Goal: Information Seeking & Learning: Learn about a topic

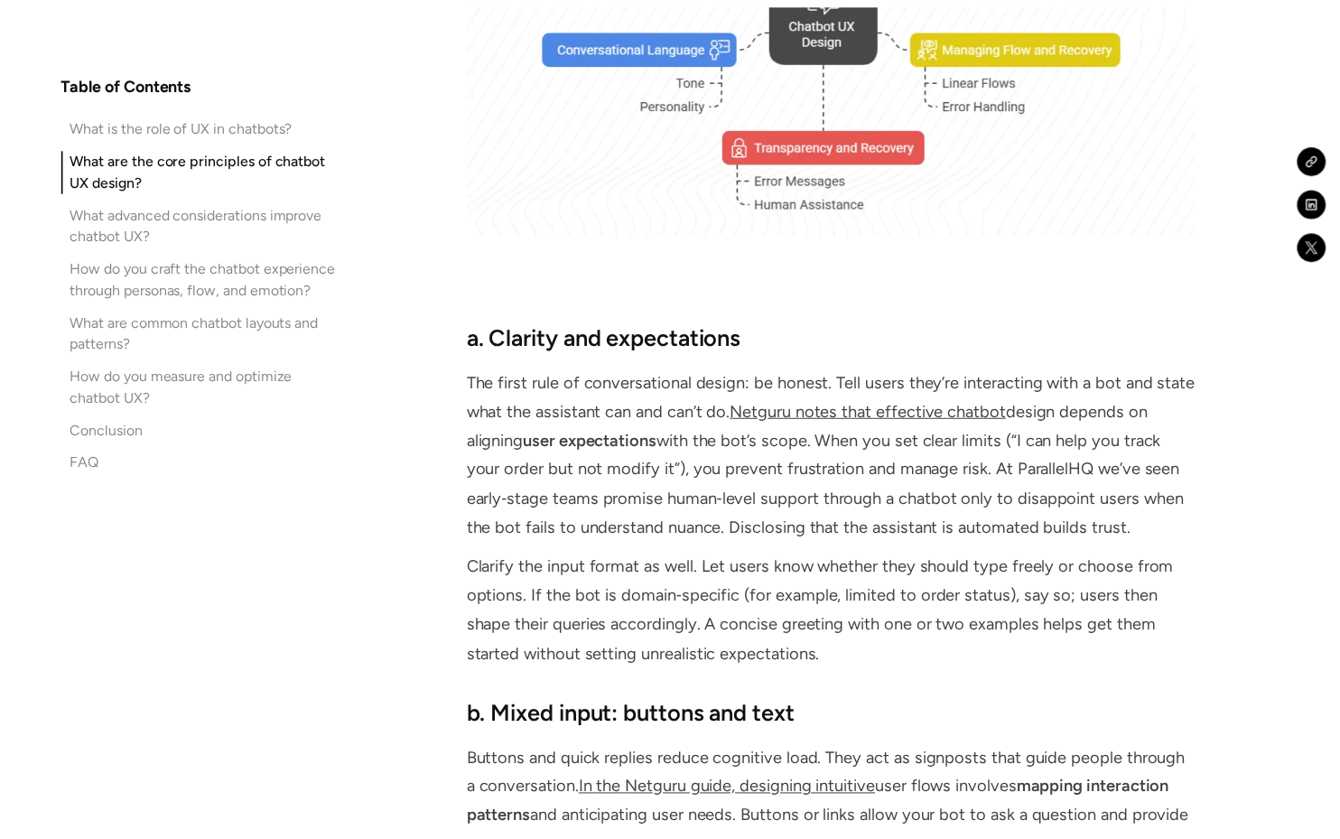
scroll to position [3436, 0]
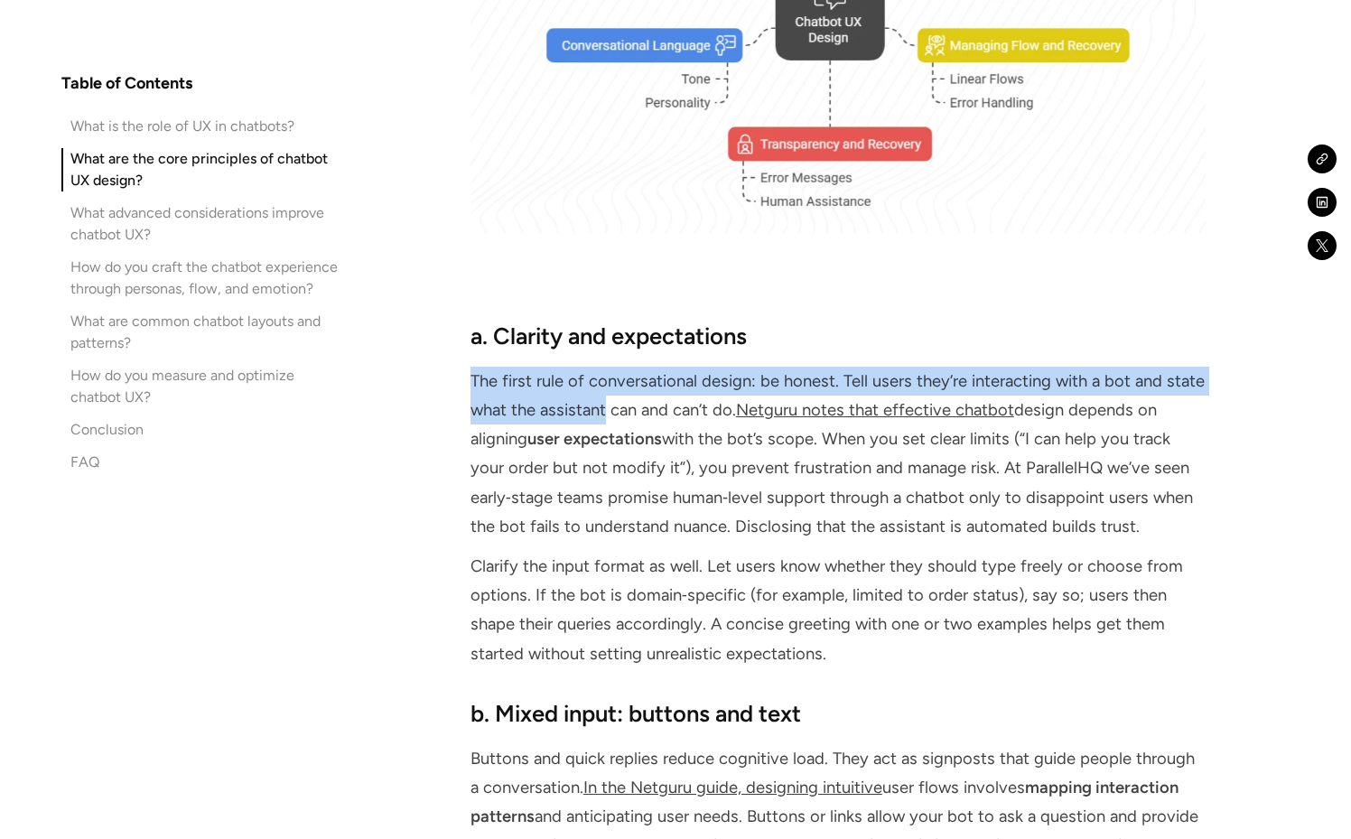
drag, startPoint x: 465, startPoint y: 318, endPoint x: 607, endPoint y: 359, distance: 147.7
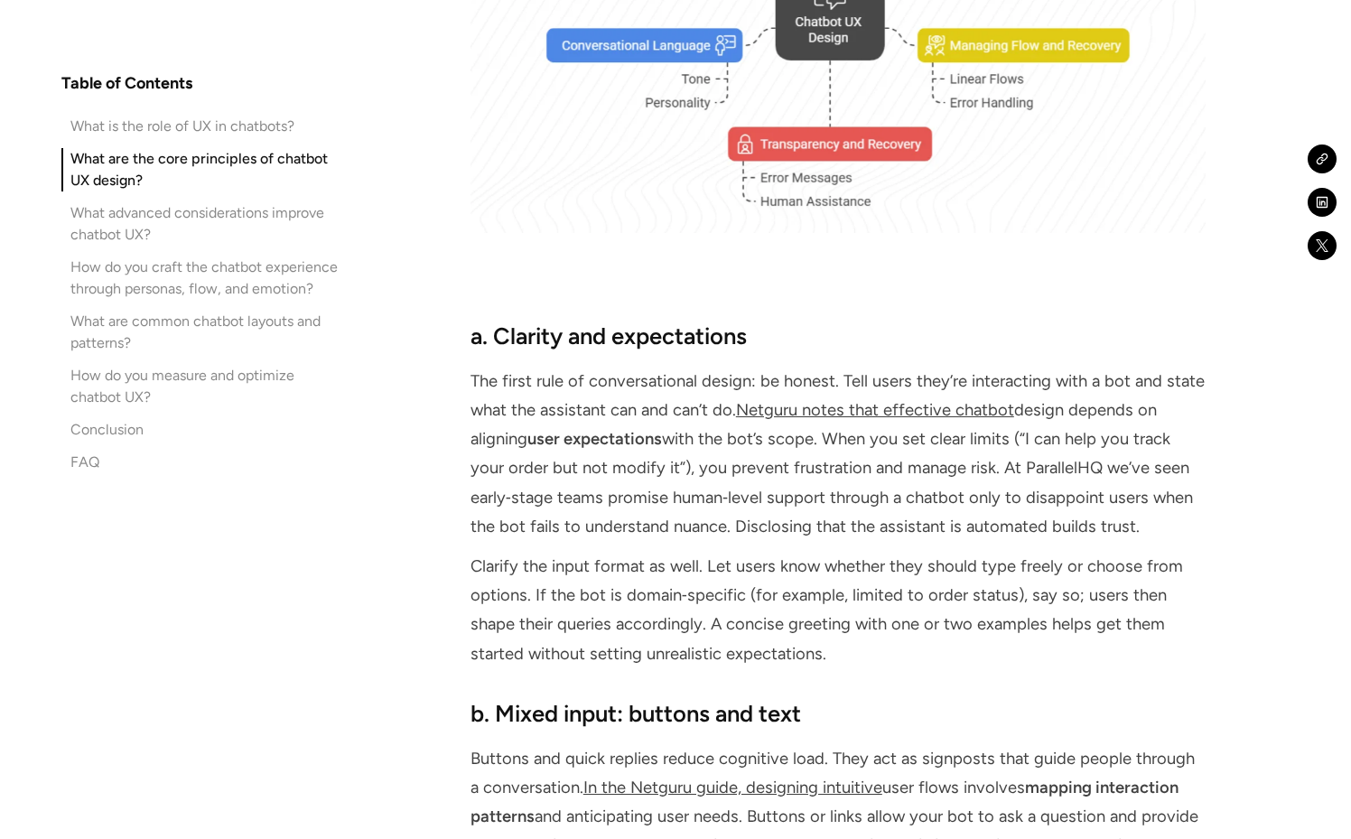
click at [617, 429] on strong "user expectations" at bounding box center [594, 439] width 135 height 20
drag, startPoint x: 473, startPoint y: 280, endPoint x: 775, endPoint y: 303, distance: 303.3
click at [775, 320] on div "a. Clarity and expectations The first rule of conversational design: be honest.…" at bounding box center [837, 494] width 735 height 348
click at [787, 320] on div "a. Clarity and expectations The first rule of conversational design: be honest.…" at bounding box center [837, 494] width 735 height 348
click at [818, 320] on h3 "a. Clarity and expectations" at bounding box center [837, 336] width 735 height 32
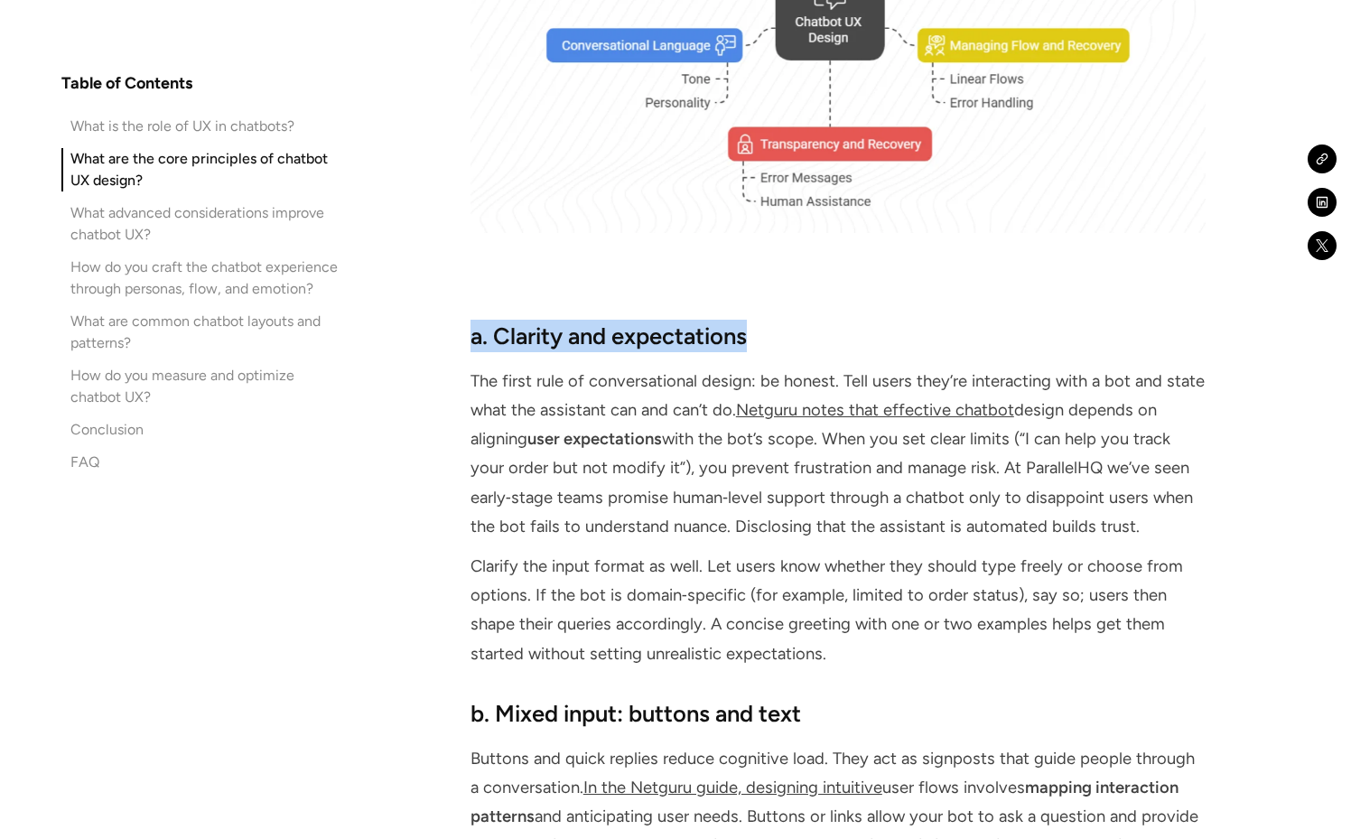
drag, startPoint x: 747, startPoint y: 271, endPoint x: 463, endPoint y: 292, distance: 285.1
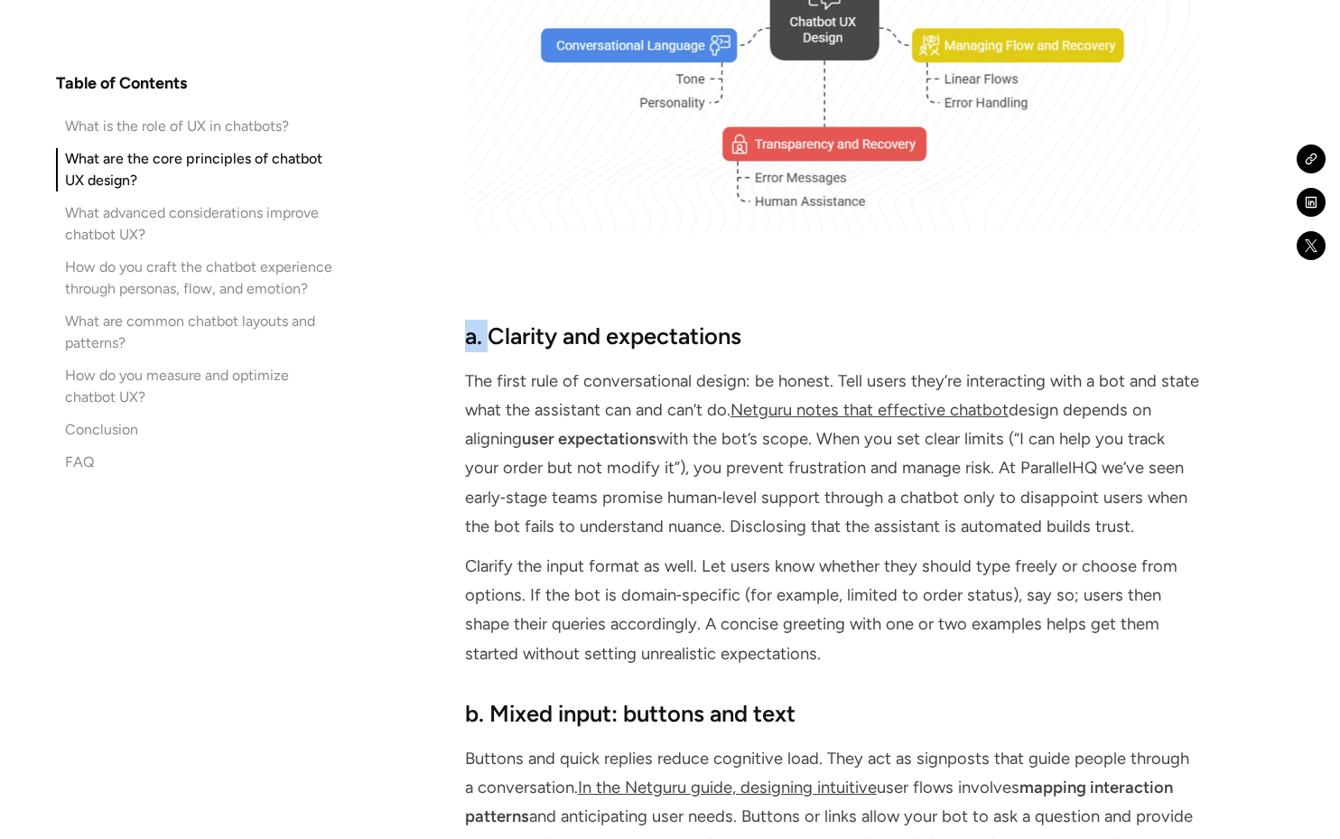
click at [499, 320] on div "a. Clarity and expectations The first rule of conversational design: be honest.…" at bounding box center [832, 494] width 735 height 348
click at [594, 367] on p "The first rule of conversational design: be honest. Tell users they’re interact…" at bounding box center [832, 454] width 735 height 174
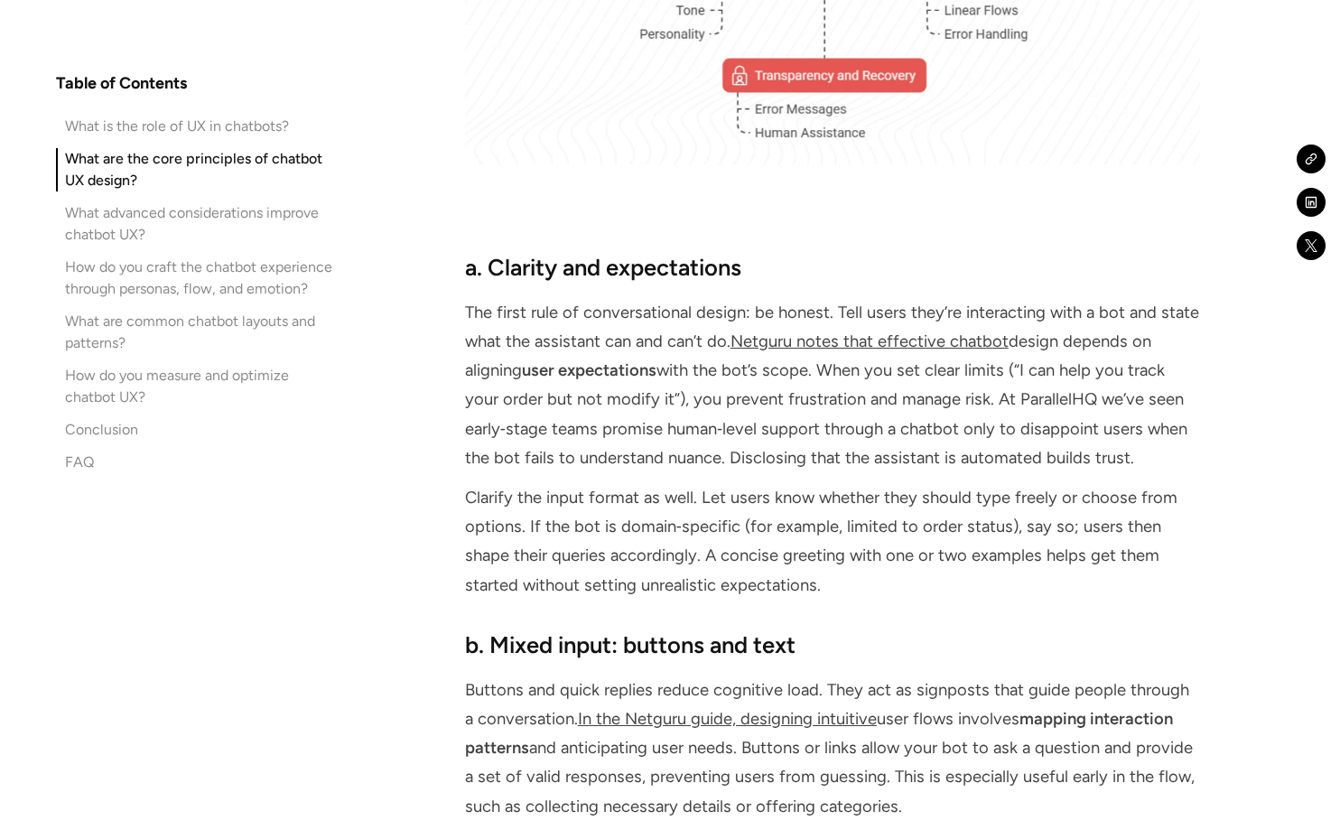
scroll to position [3511, 0]
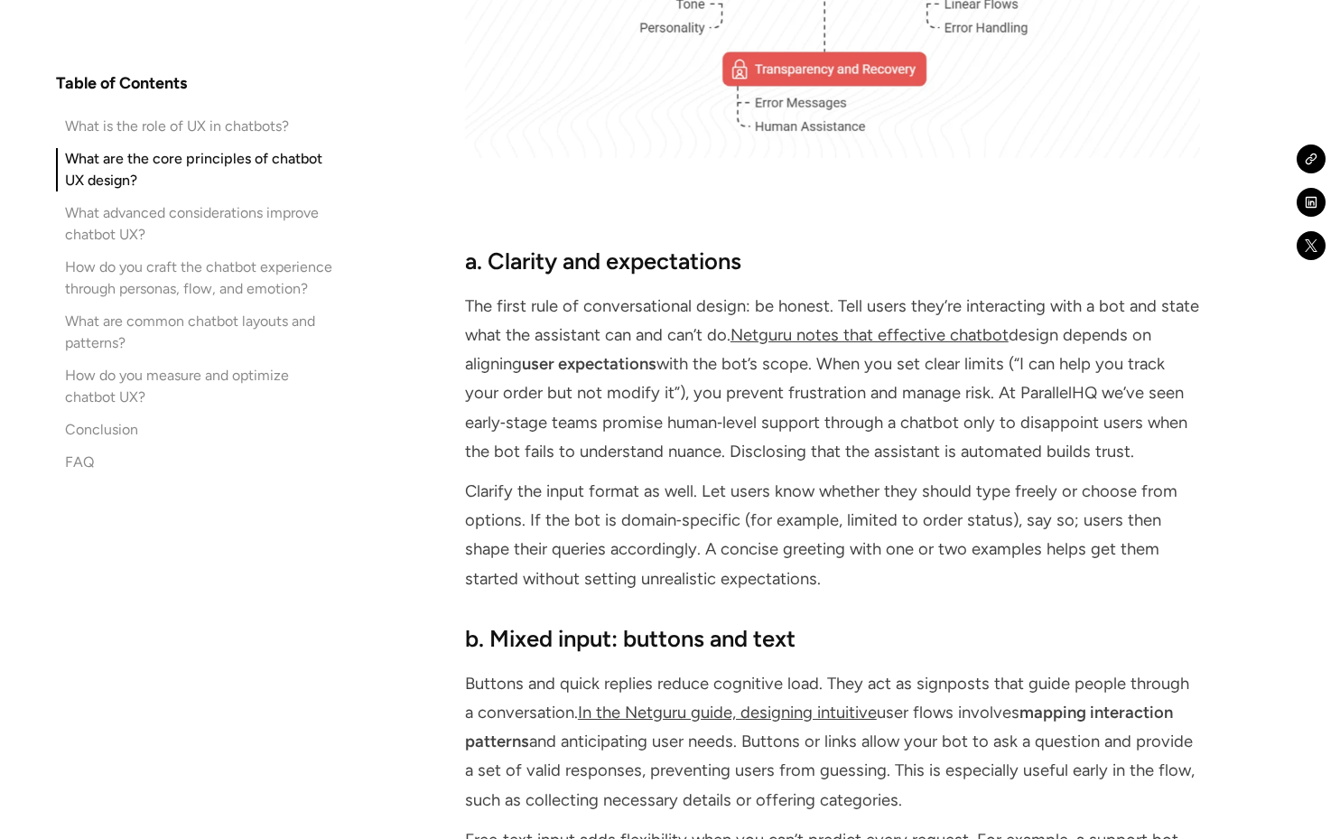
click at [680, 701] on p "Buttons and quick replies reduce cognitive load. They act as signposts that gui…" at bounding box center [832, 741] width 735 height 145
